Goal: Information Seeking & Learning: Learn about a topic

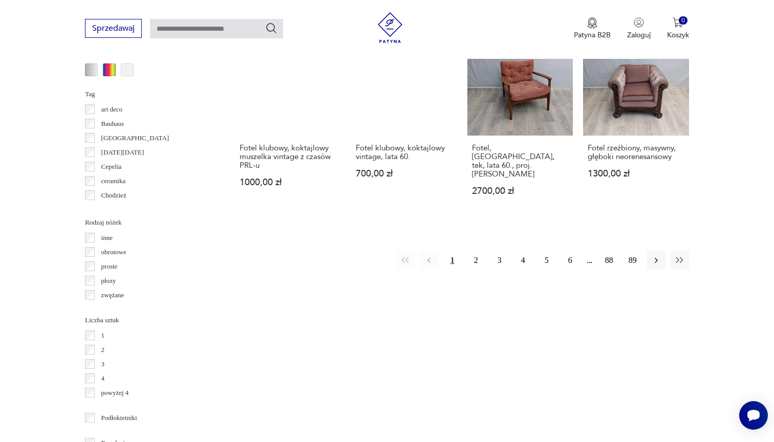
scroll to position [1072, 0]
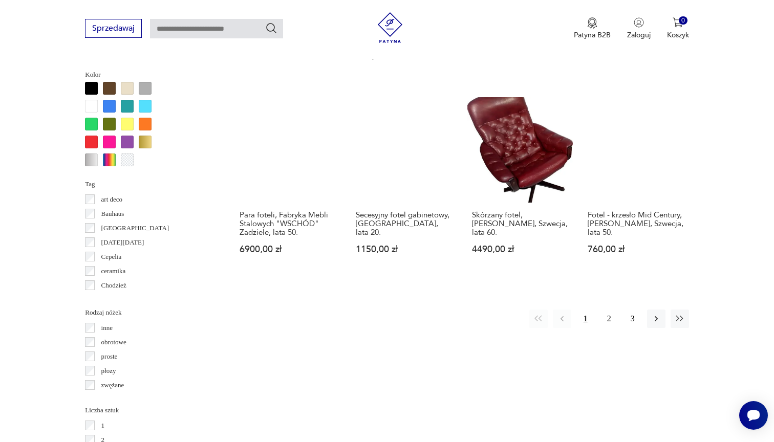
scroll to position [985, 0]
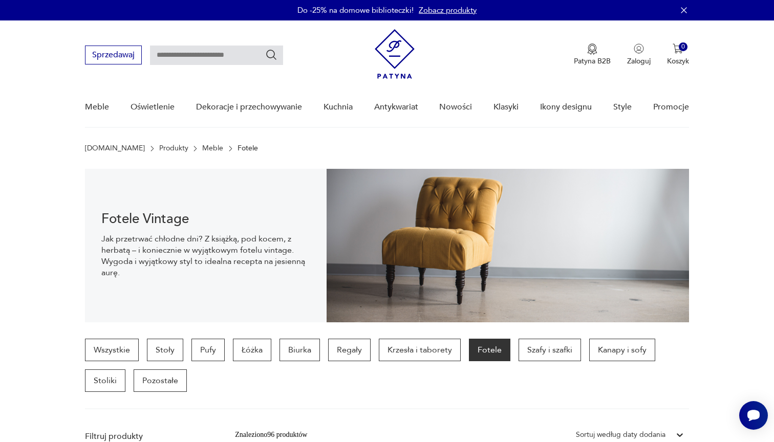
scroll to position [985, 0]
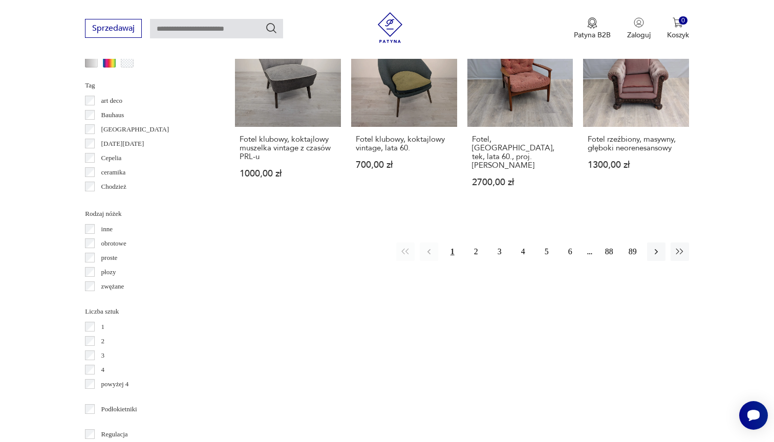
scroll to position [1169, 0]
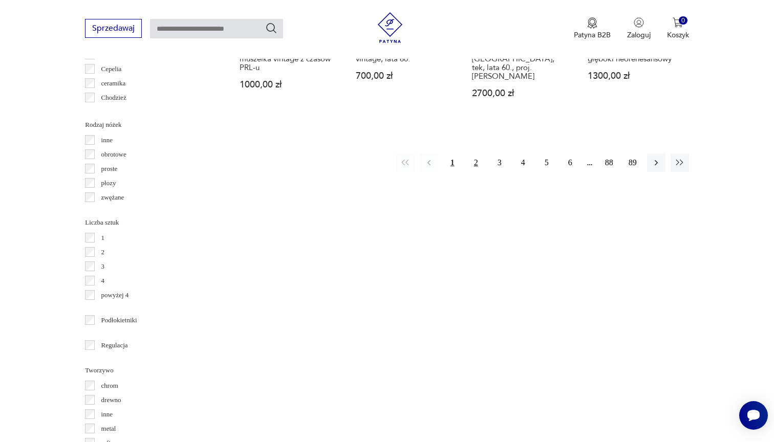
click at [477, 154] on button "2" at bounding box center [476, 163] width 18 height 18
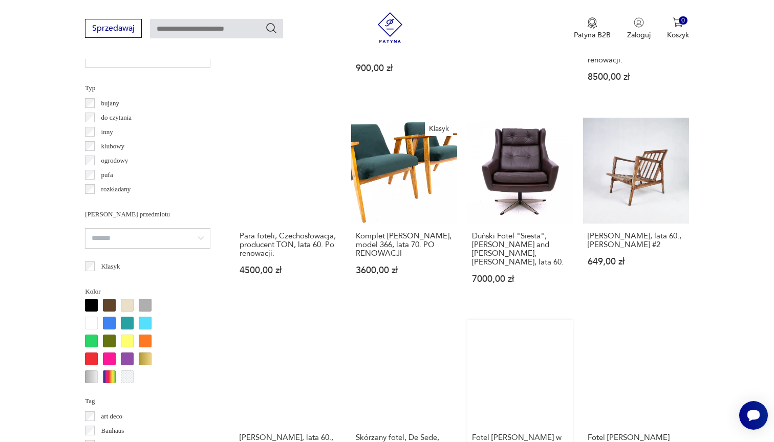
scroll to position [735, 0]
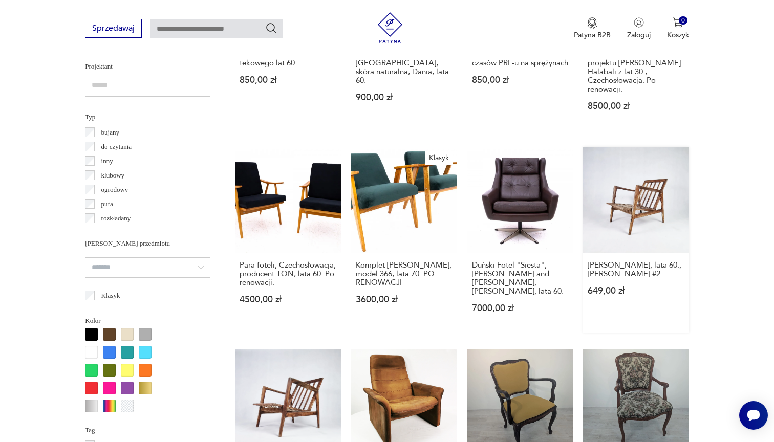
click at [639, 180] on link "[PERSON_NAME], lata 60., [PERSON_NAME] #2 649,00 zł" at bounding box center [636, 240] width 106 height 186
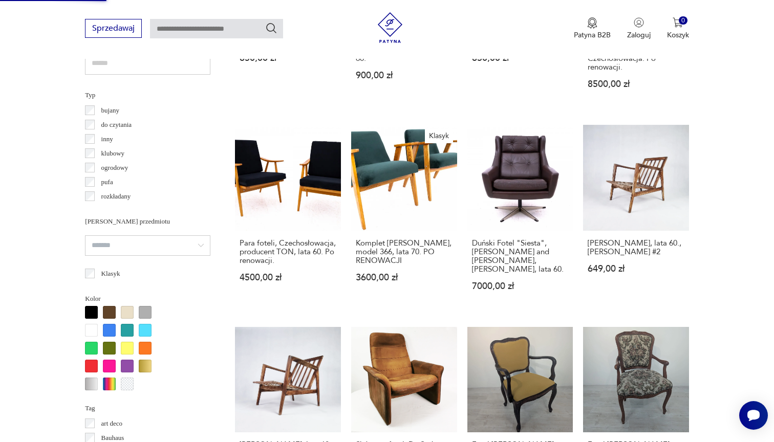
scroll to position [828, 0]
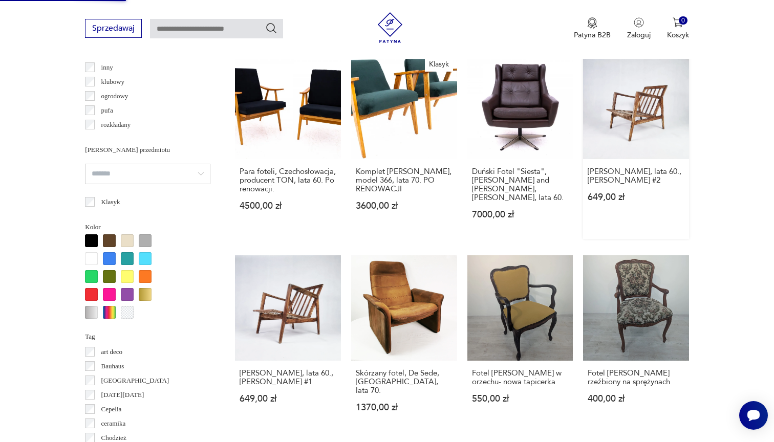
click at [635, 122] on link "[PERSON_NAME], lata 60., [PERSON_NAME] #2 649,00 zł" at bounding box center [636, 146] width 106 height 186
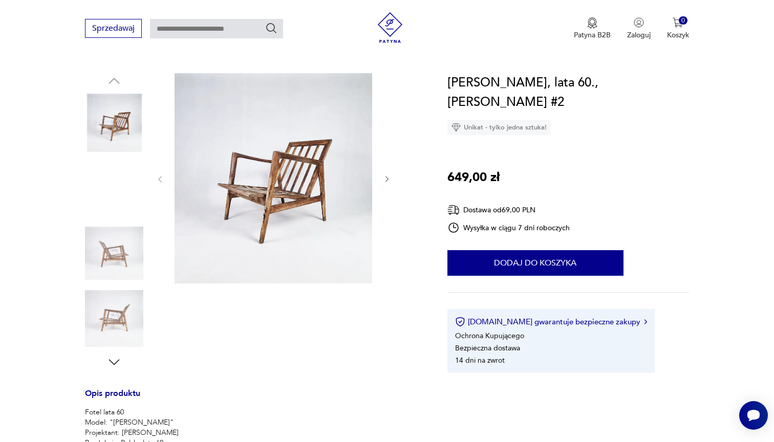
click at [118, 308] on img at bounding box center [114, 319] width 58 height 58
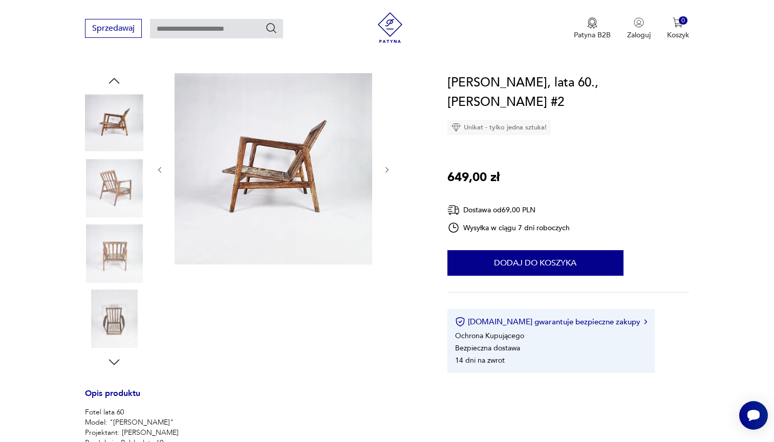
click at [116, 321] on img at bounding box center [114, 319] width 58 height 58
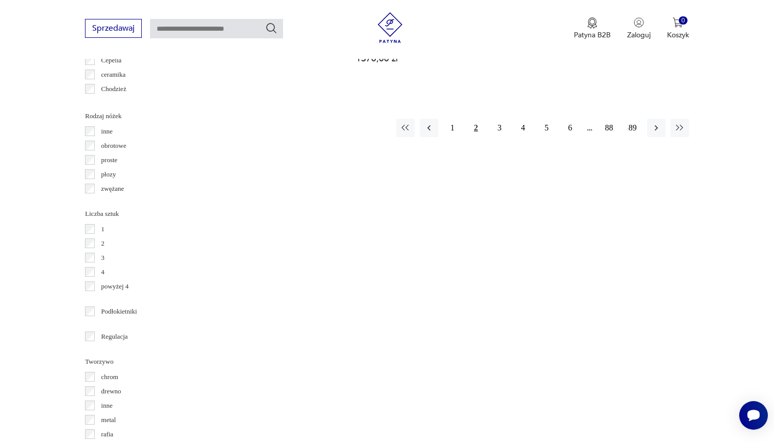
scroll to position [1184, 0]
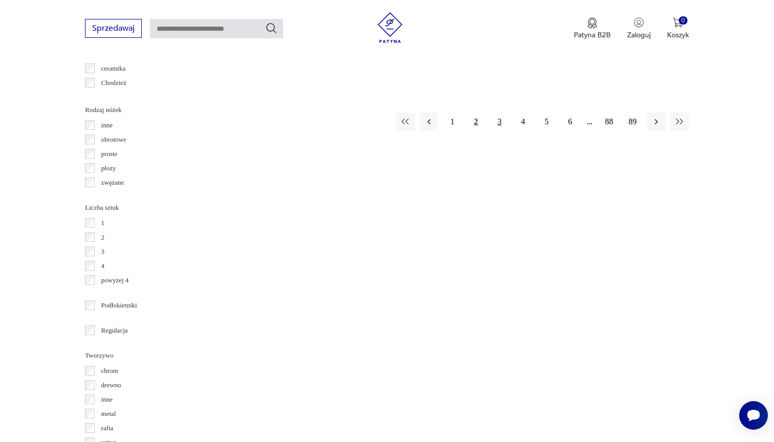
click at [499, 113] on button "3" at bounding box center [499, 122] width 18 height 18
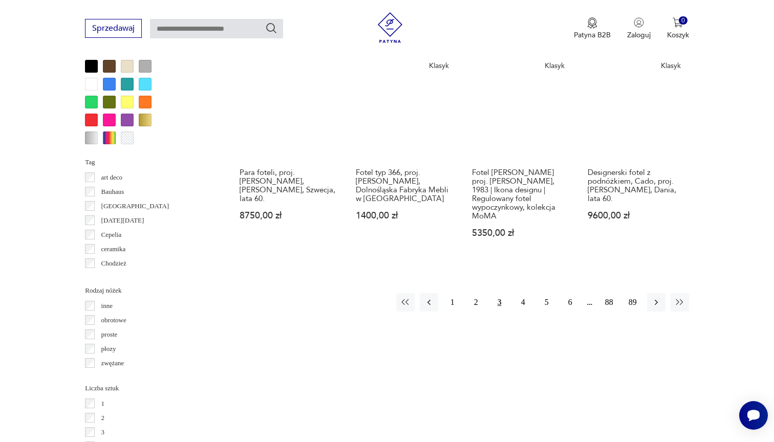
scroll to position [1007, 0]
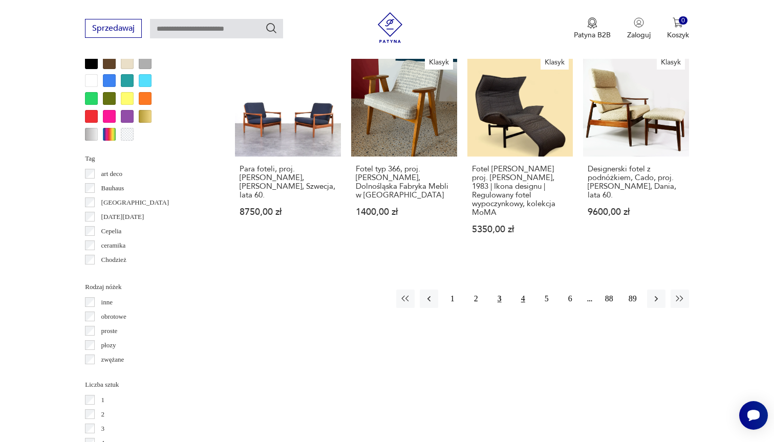
click at [523, 308] on button "4" at bounding box center [523, 299] width 18 height 18
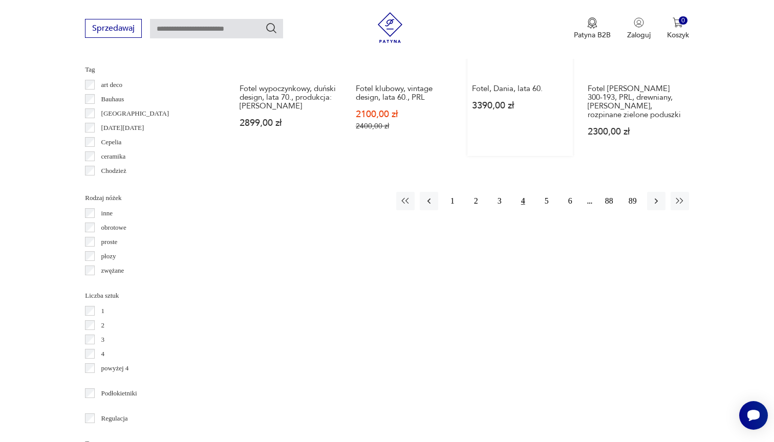
scroll to position [1099, 0]
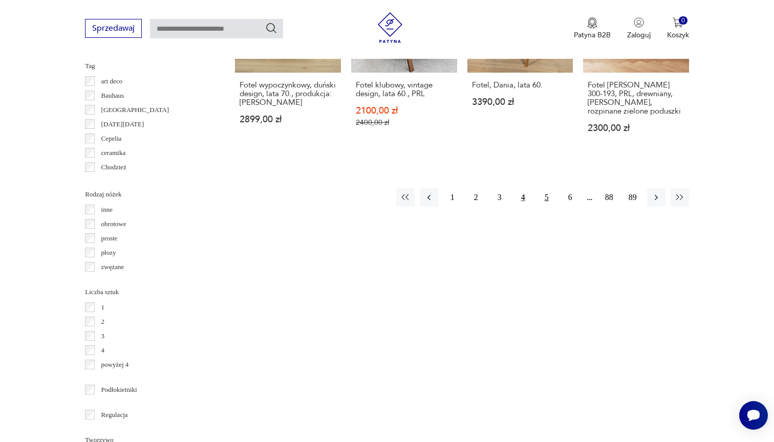
click at [542, 203] on button "5" at bounding box center [546, 197] width 18 height 18
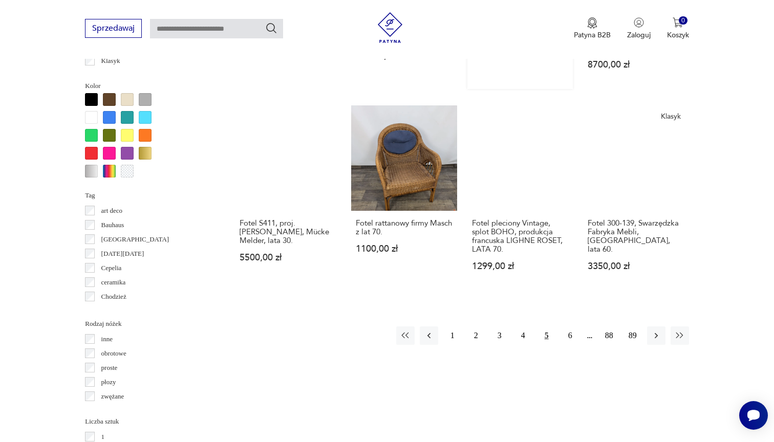
scroll to position [991, 0]
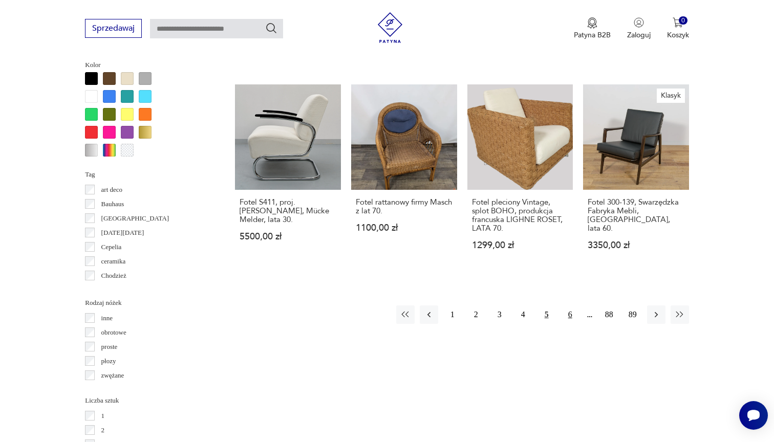
click at [570, 309] on button "6" at bounding box center [570, 314] width 18 height 18
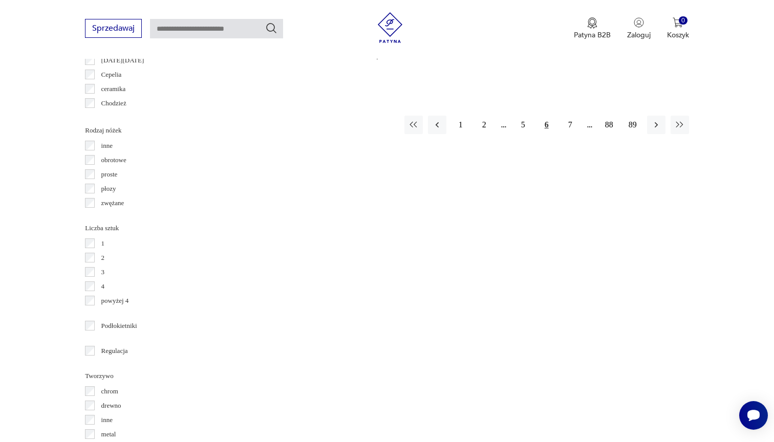
scroll to position [1164, 0]
